Goal: Check status: Check status

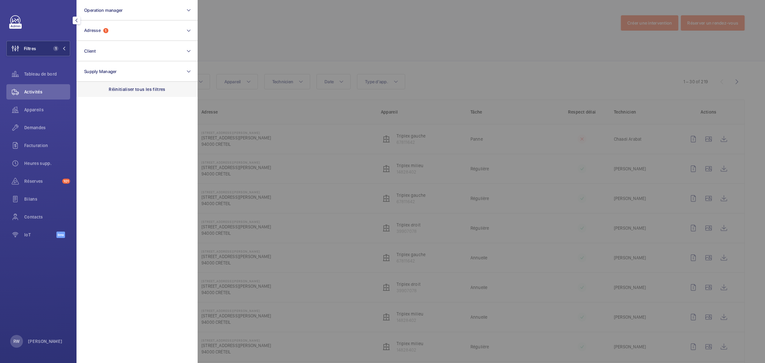
click at [145, 91] on p "Réinitialiser tous les filtres" at bounding box center [137, 89] width 57 height 6
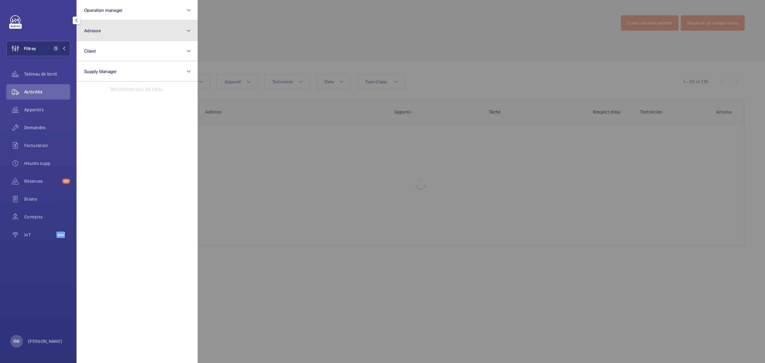
click at [124, 31] on button "Adresse" at bounding box center [137, 30] width 121 height 20
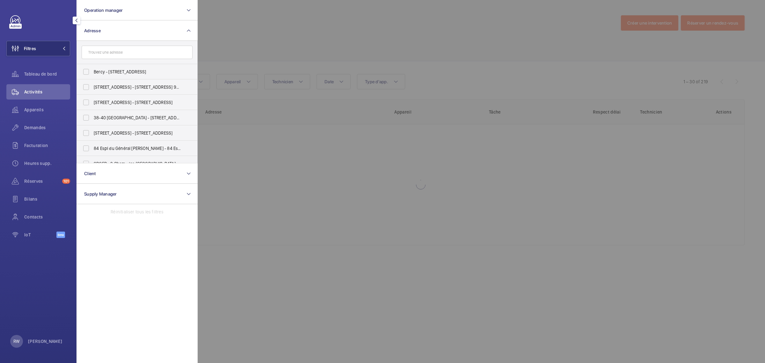
click at [120, 51] on input "text" at bounding box center [137, 52] width 111 height 13
type input "[STREET_ADDRESS]"
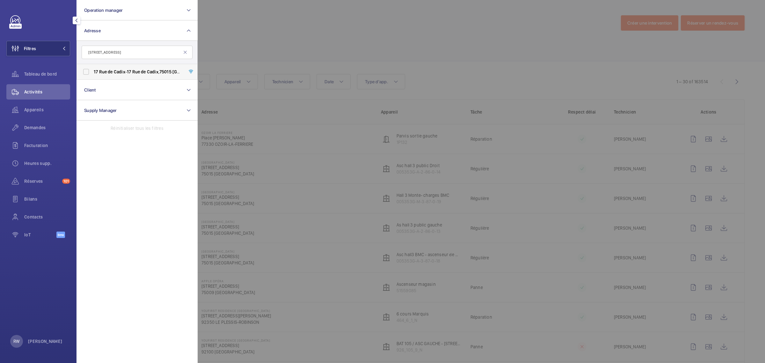
click at [86, 70] on label "[STREET_ADDRESS] - [STREET_ADDRESS]" at bounding box center [132, 71] width 111 height 15
click at [86, 70] on input "[STREET_ADDRESS] - [STREET_ADDRESS]" at bounding box center [86, 71] width 13 height 13
checkbox input "true"
click at [355, 24] on div at bounding box center [580, 181] width 765 height 363
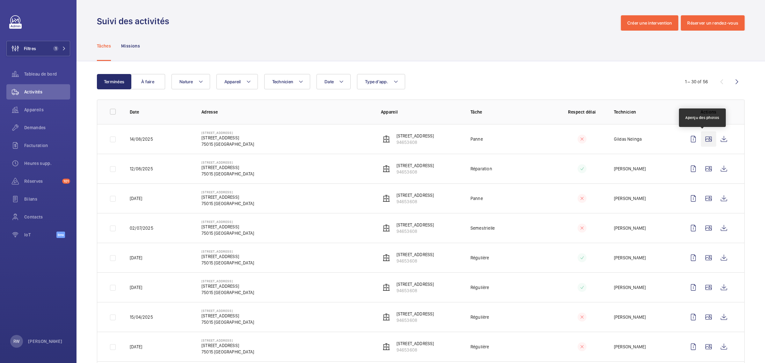
click at [706, 139] on wm-front-icon-button at bounding box center [708, 138] width 15 height 15
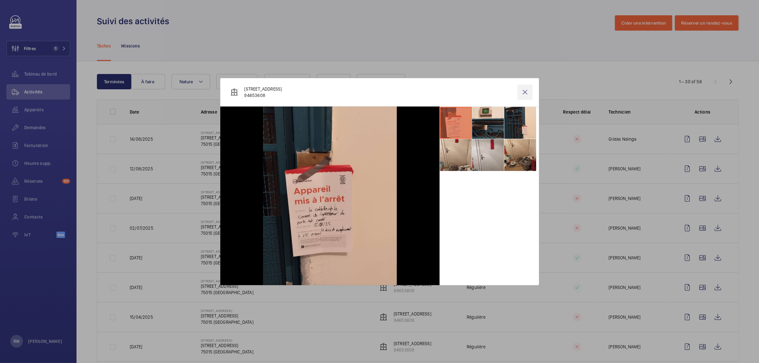
click at [522, 91] on wm-front-icon-button at bounding box center [524, 91] width 15 height 15
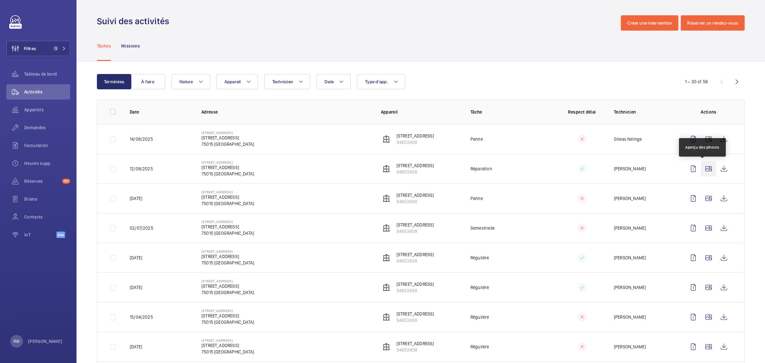
click at [703, 173] on wm-front-icon-button at bounding box center [708, 168] width 15 height 15
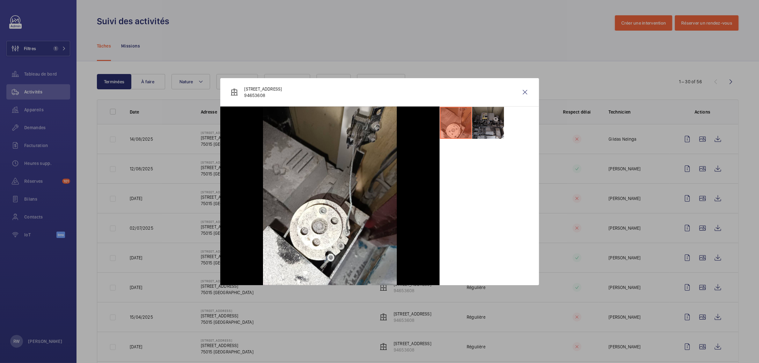
click at [481, 122] on li at bounding box center [488, 123] width 32 height 32
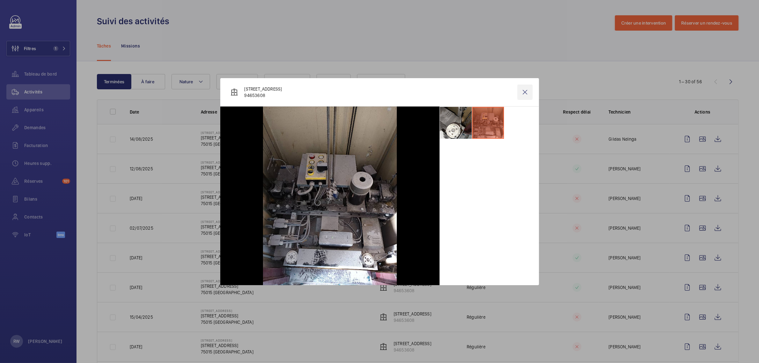
click at [527, 89] on wm-front-icon-button at bounding box center [524, 91] width 15 height 15
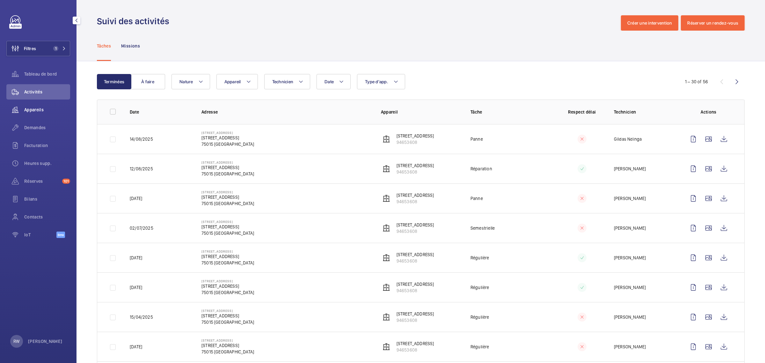
click at [35, 109] on span "Appareils" at bounding box center [47, 109] width 46 height 6
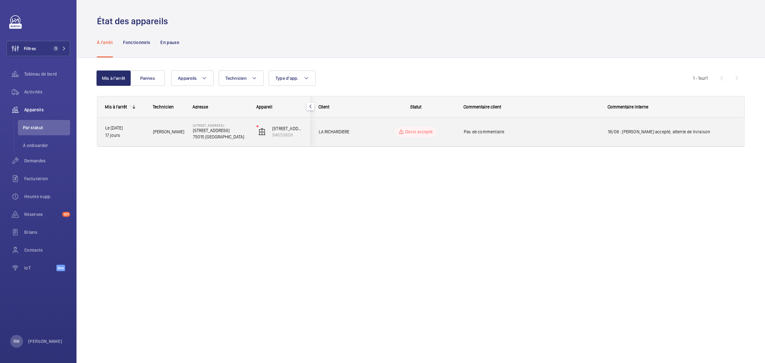
click at [647, 133] on span "18/08 : [PERSON_NAME] accepté, attente de livraison" at bounding box center [672, 131] width 128 height 6
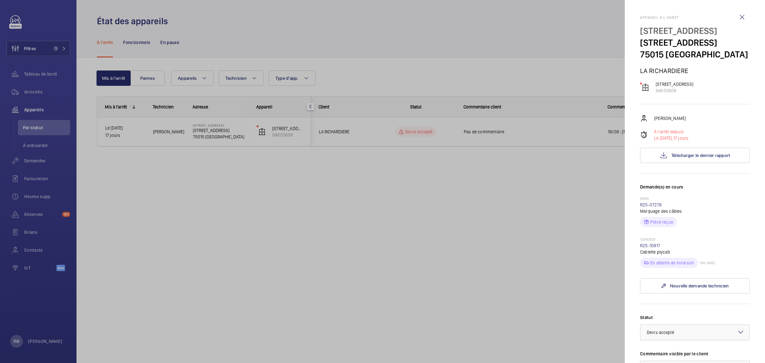
drag, startPoint x: 724, startPoint y: 274, endPoint x: 701, endPoint y: 254, distance: 30.3
click at [641, 254] on wm-front-repair-request-minimized-display-item "[DATE] R25-10817 Cablette plycab En attente de livraison ETA: [DATE]" at bounding box center [695, 252] width 110 height 31
click at [716, 254] on div "[DATE] R25-10817 Cablette plycab En attente de livraison ETA: [DATE]" at bounding box center [695, 252] width 110 height 31
click at [678, 266] on p "En attente de livraison" at bounding box center [672, 263] width 44 height 6
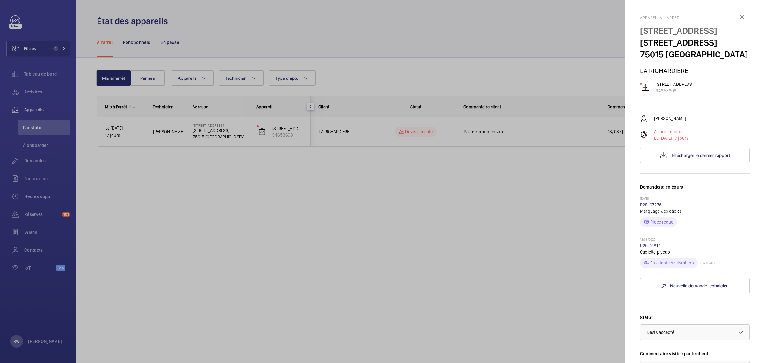
click at [721, 237] on div "[DATE] R25-07276 Marquage des câbles Pièce reçue" at bounding box center [695, 216] width 110 height 41
drag, startPoint x: 729, startPoint y: 275, endPoint x: 671, endPoint y: 253, distance: 62.8
click at [637, 249] on mat-sidenav "Appareil à l'arrêt [STREET_ADDRESS] [STREET_ADDRESS][GEOGRAPHIC_DATA][STREET_AD…" at bounding box center [695, 181] width 140 height 363
click at [697, 255] on div "[DATE] R25-10817 Cablette plycab En attente de livraison ETA: [DATE]" at bounding box center [695, 252] width 110 height 31
click at [738, 16] on wm-front-icon-button at bounding box center [742, 17] width 15 height 15
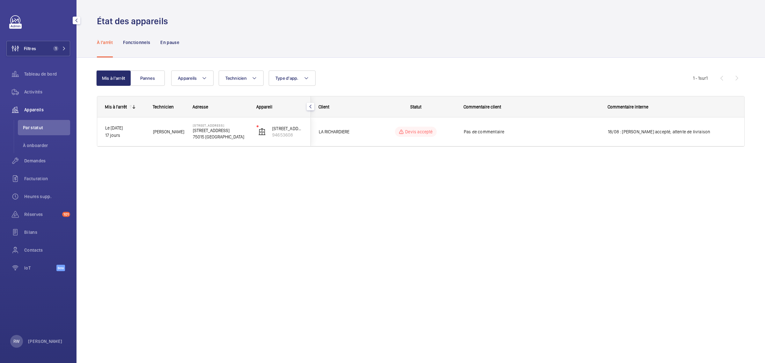
click at [17, 18] on link at bounding box center [15, 20] width 10 height 10
